Goal: Task Accomplishment & Management: Use online tool/utility

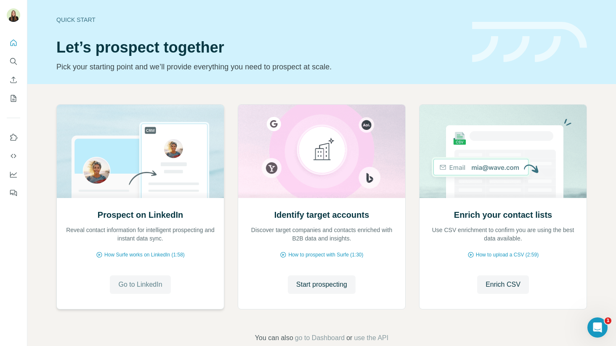
click at [134, 281] on span "Go to LinkedIn" at bounding box center [140, 285] width 44 height 10
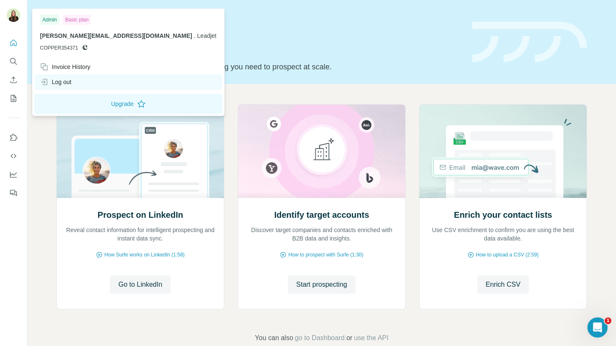
click at [65, 82] on div "Log out" at bounding box center [56, 82] width 32 height 8
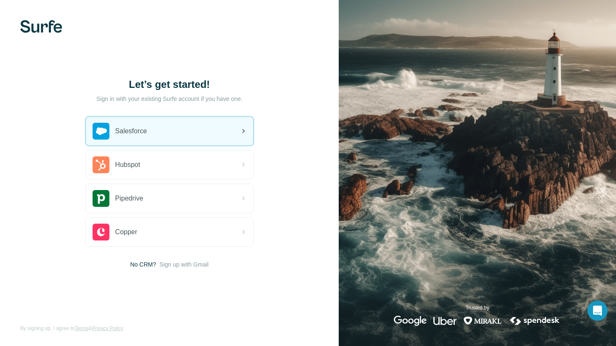
click at [191, 130] on div "Salesforce" at bounding box center [169, 131] width 167 height 29
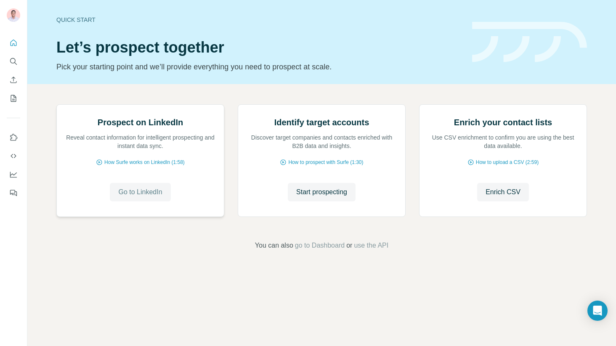
click at [132, 197] on span "Go to LinkedIn" at bounding box center [140, 192] width 44 height 10
click at [151, 197] on span "Go to LinkedIn" at bounding box center [140, 192] width 44 height 10
